Goal: Information Seeking & Learning: Check status

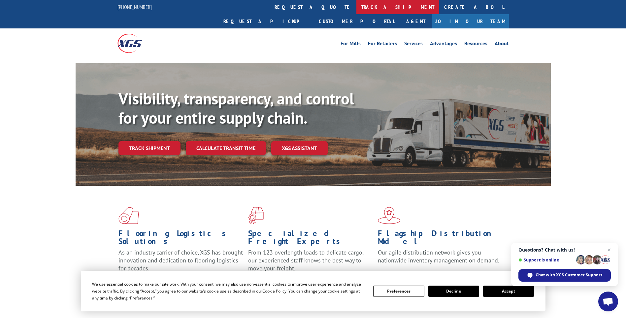
click at [357, 8] on link "track a shipment" at bounding box center [398, 7] width 83 height 14
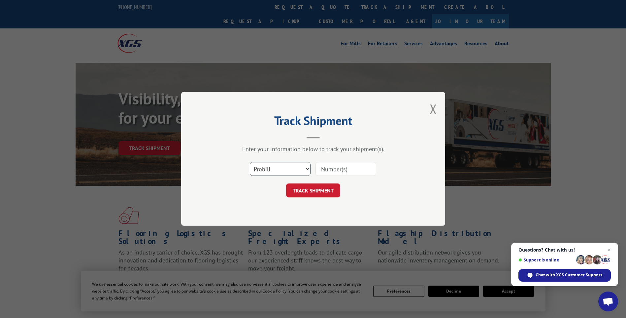
click at [287, 170] on select "Select category... Probill BOL PO" at bounding box center [280, 169] width 61 height 14
select select "bol"
click at [250, 162] on select "Select category... Probill BOL PO" at bounding box center [280, 169] width 61 height 14
click at [346, 169] on input at bounding box center [346, 169] width 61 height 14
type input "6200037669"
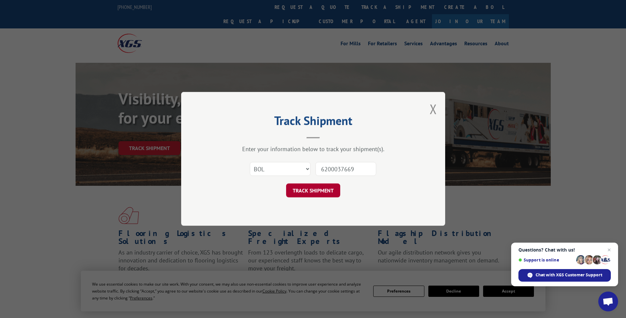
click at [320, 193] on button "TRACK SHIPMENT" at bounding box center [313, 191] width 54 height 14
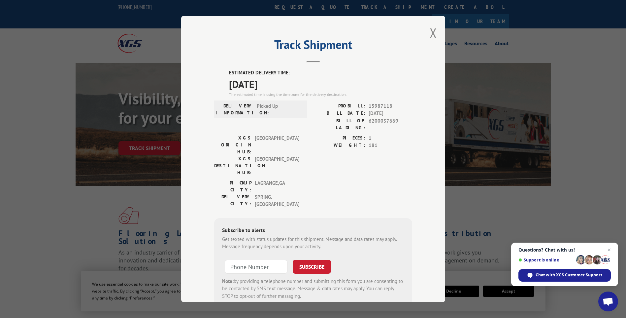
click at [433, 23] on div "Track Shipment ESTIMATED DELIVERY TIME: [DATE] The estimated time is using the …" at bounding box center [313, 159] width 264 height 286
click at [432, 39] on button "Close modal" at bounding box center [433, 32] width 7 height 17
